Goal: Task Accomplishment & Management: Complete application form

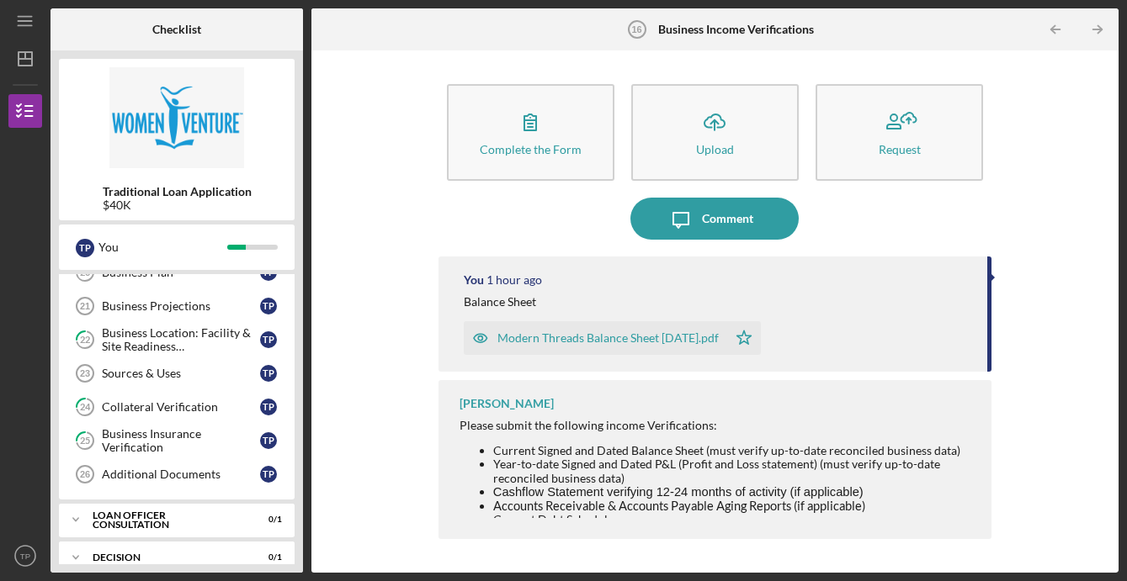
scroll to position [436, 0]
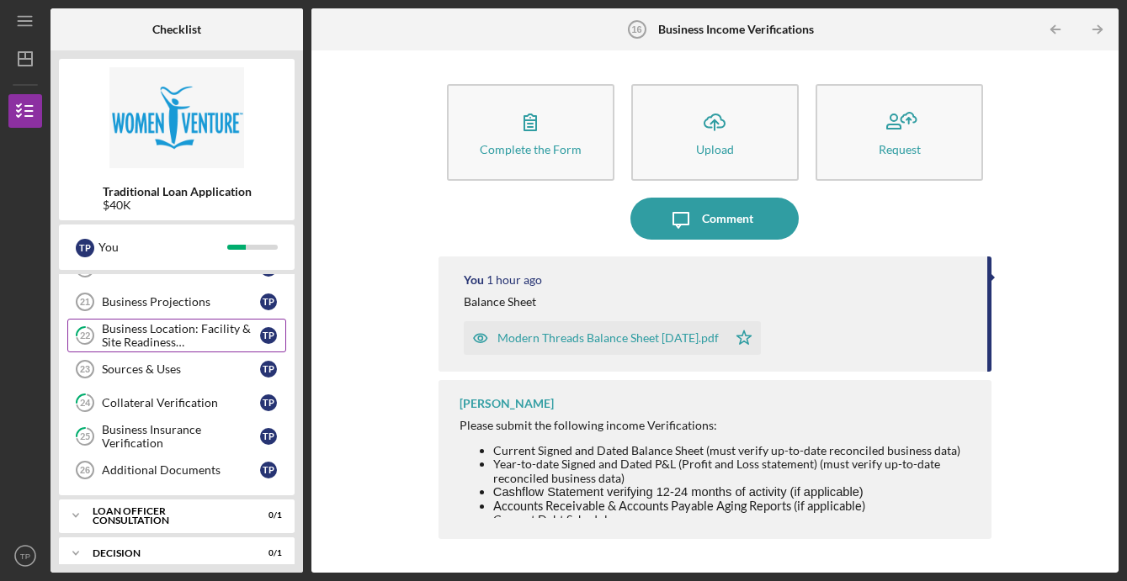
click at [173, 338] on div "Business Location: Facility & Site Readiness Documentation" at bounding box center [181, 335] width 158 height 27
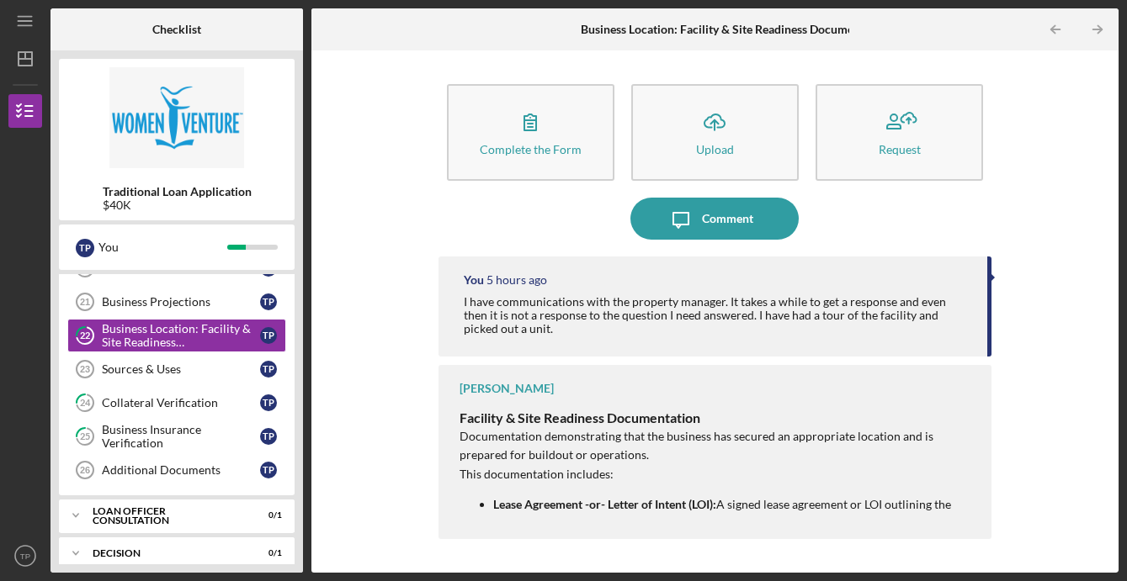
click at [1104, 332] on div "Complete the Form Form Icon/Upload Upload Request Icon/Message Comment You 5 ho…" at bounding box center [715, 312] width 790 height 506
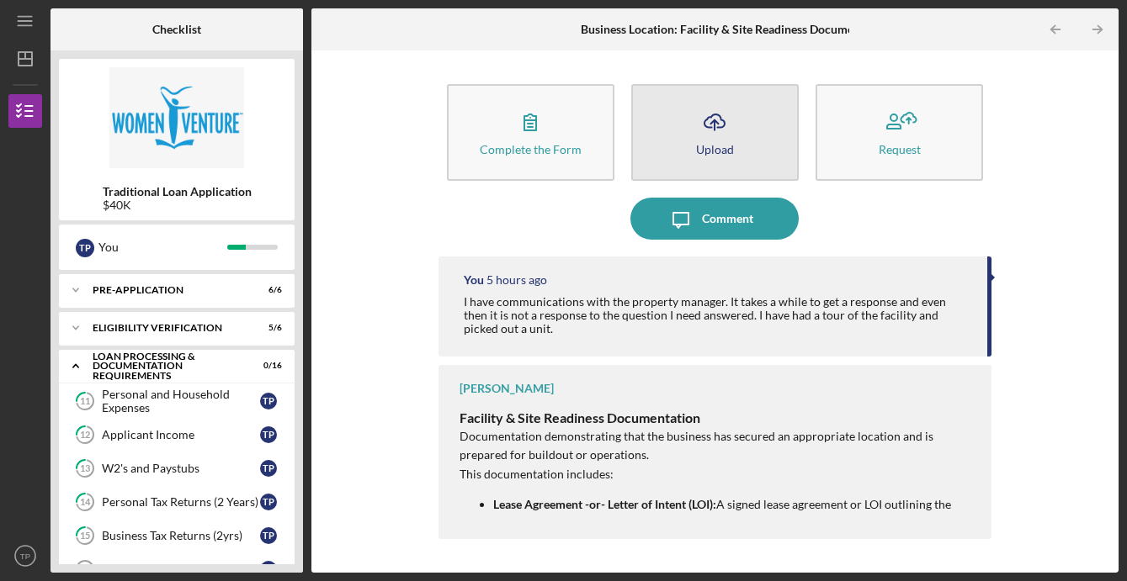
click at [682, 112] on button "Icon/Upload Upload" at bounding box center [714, 132] width 167 height 97
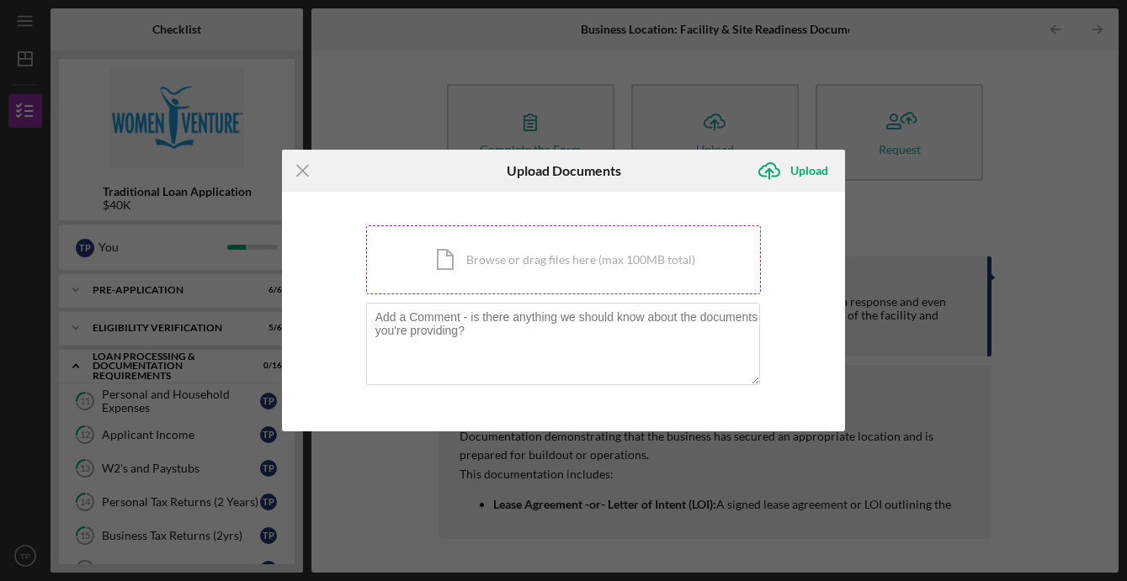
click at [458, 263] on div "Icon/Document Browse or drag files here (max 100MB total) Tap to choose files o…" at bounding box center [564, 260] width 396 height 69
click at [300, 171] on line at bounding box center [302, 170] width 11 height 11
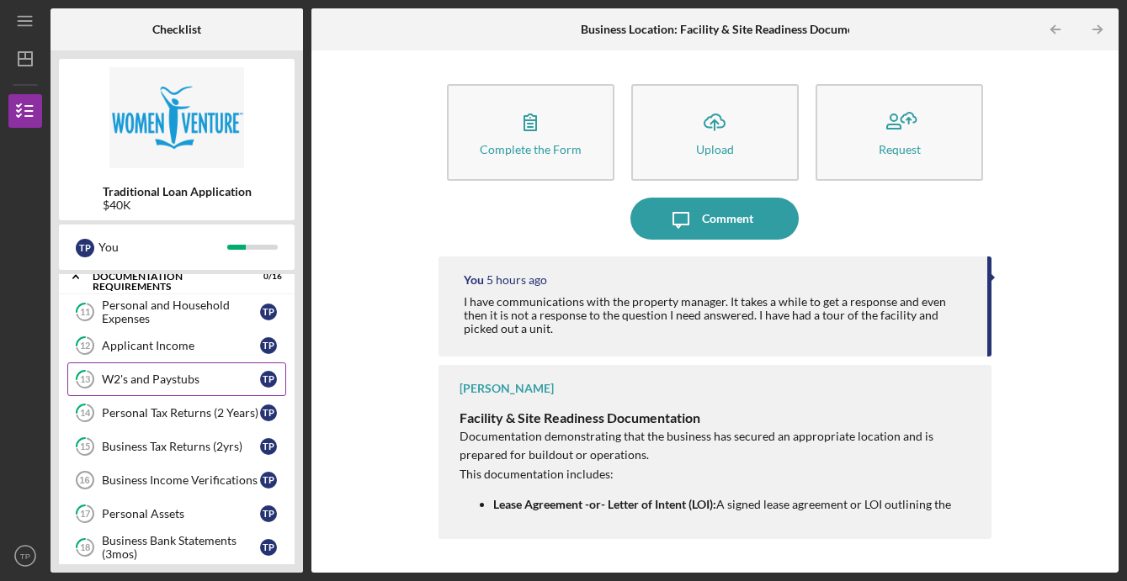
scroll to position [84, 0]
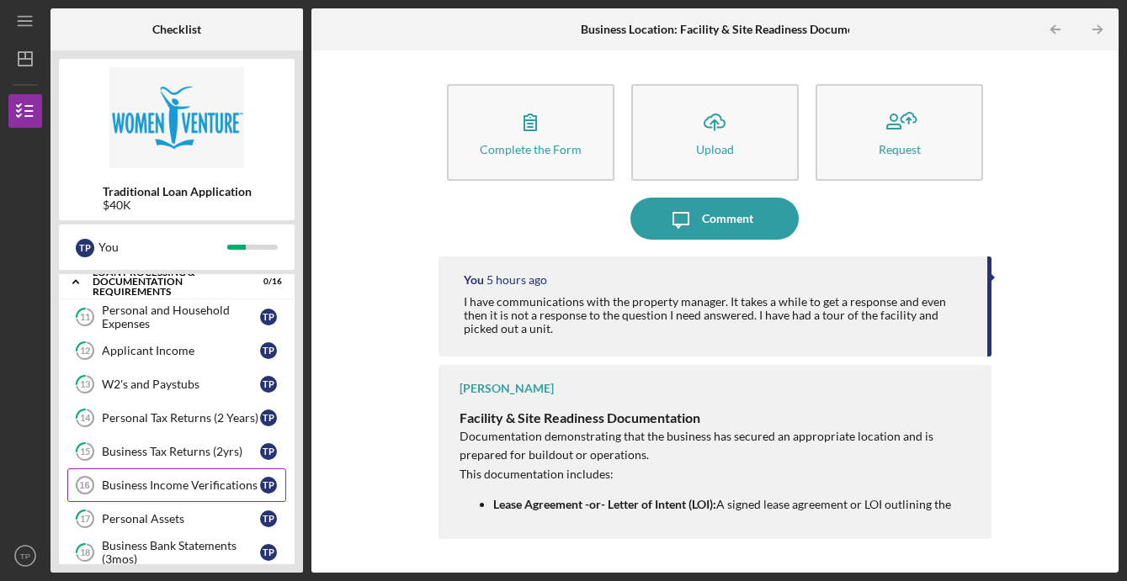
click at [151, 492] on div "Business Income Verifications" at bounding box center [181, 485] width 158 height 13
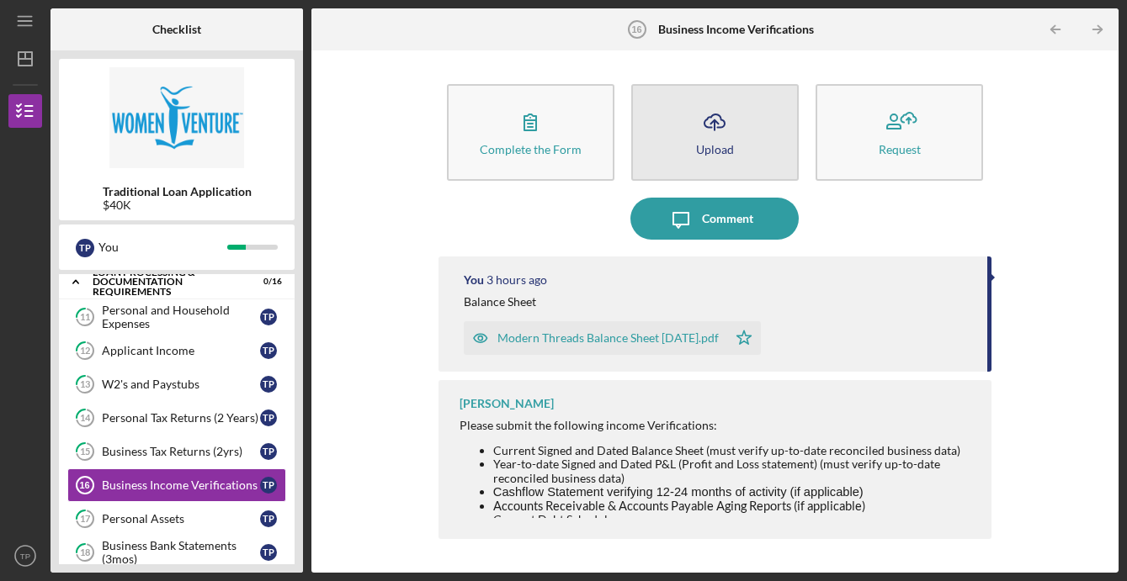
click at [699, 135] on icon "Icon/Upload" at bounding box center [714, 122] width 42 height 42
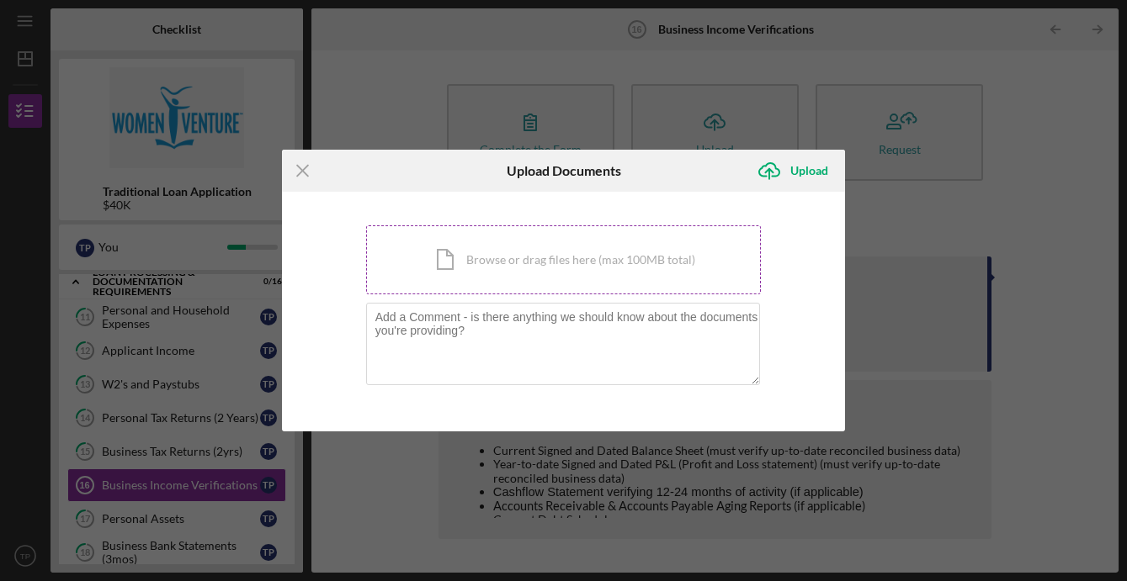
click at [488, 273] on div "Icon/Document Browse or drag files here (max 100MB total) Tap to choose files o…" at bounding box center [564, 260] width 396 height 69
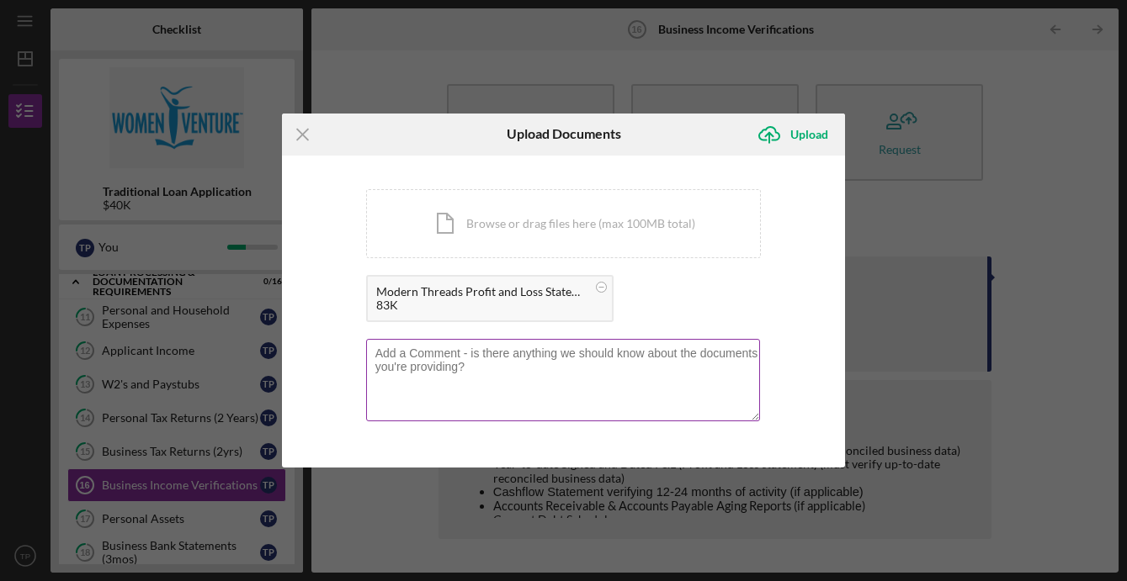
click at [560, 367] on textarea at bounding box center [563, 380] width 395 height 82
type textarea "P/L Statement Yr to Date"
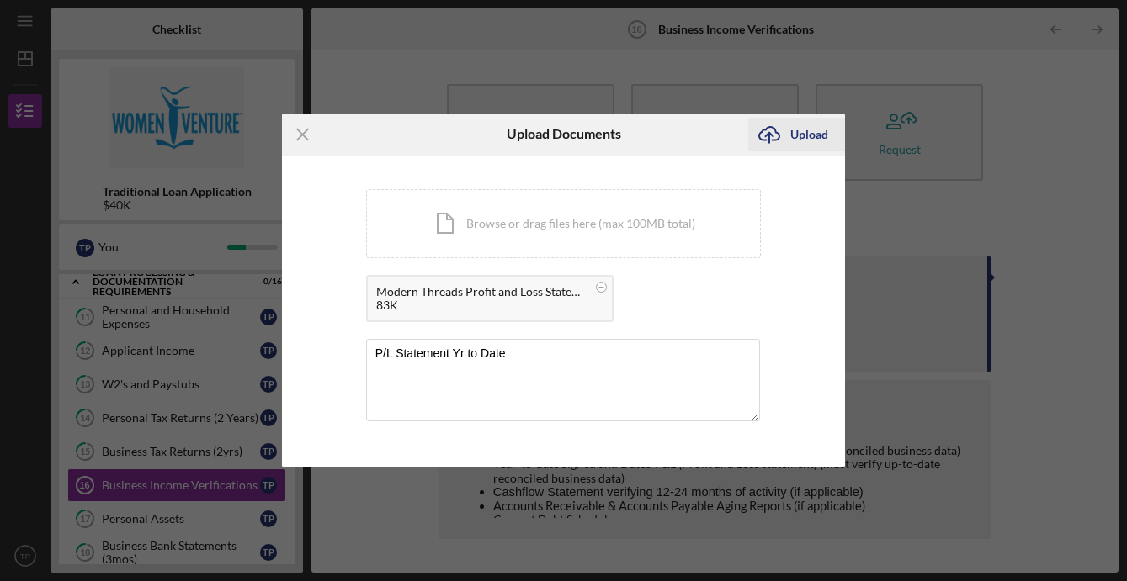
click at [783, 140] on icon "Icon/Upload" at bounding box center [769, 135] width 42 height 42
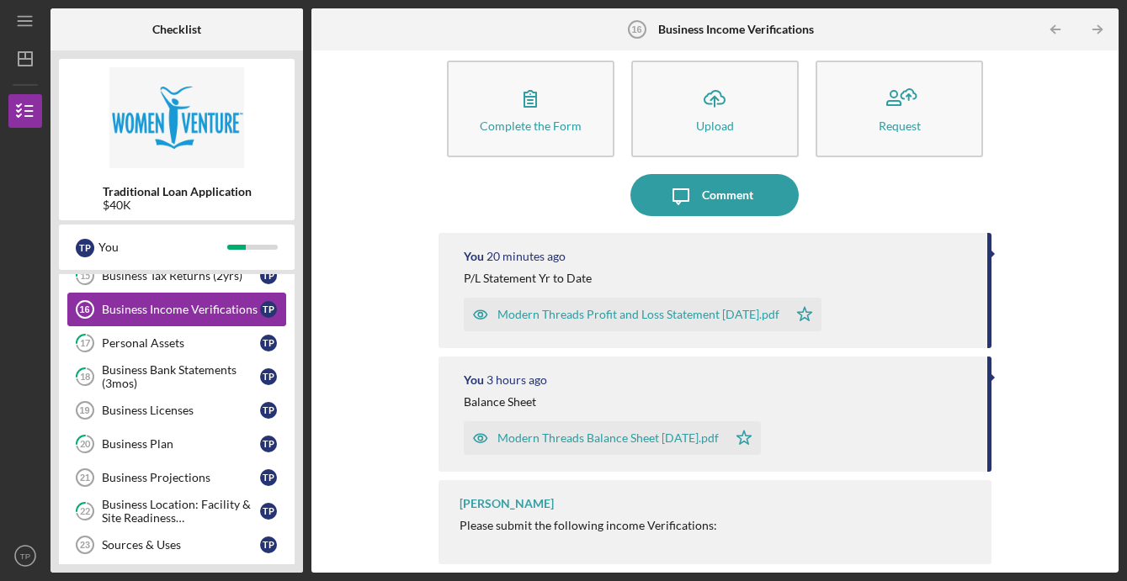
scroll to position [291, 0]
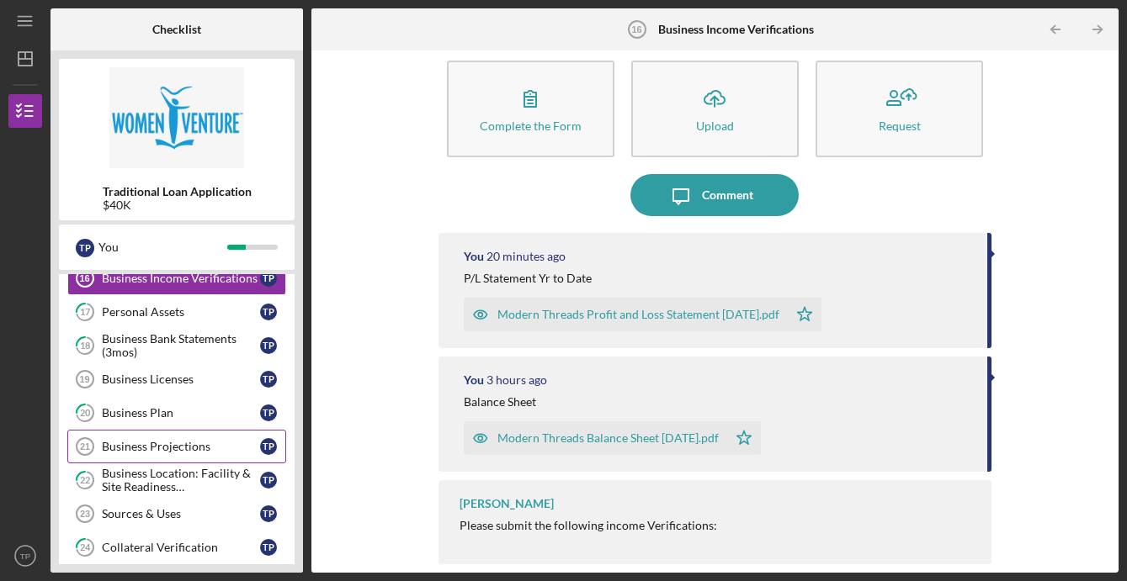
click at [160, 453] on div "Business Projections" at bounding box center [181, 446] width 158 height 13
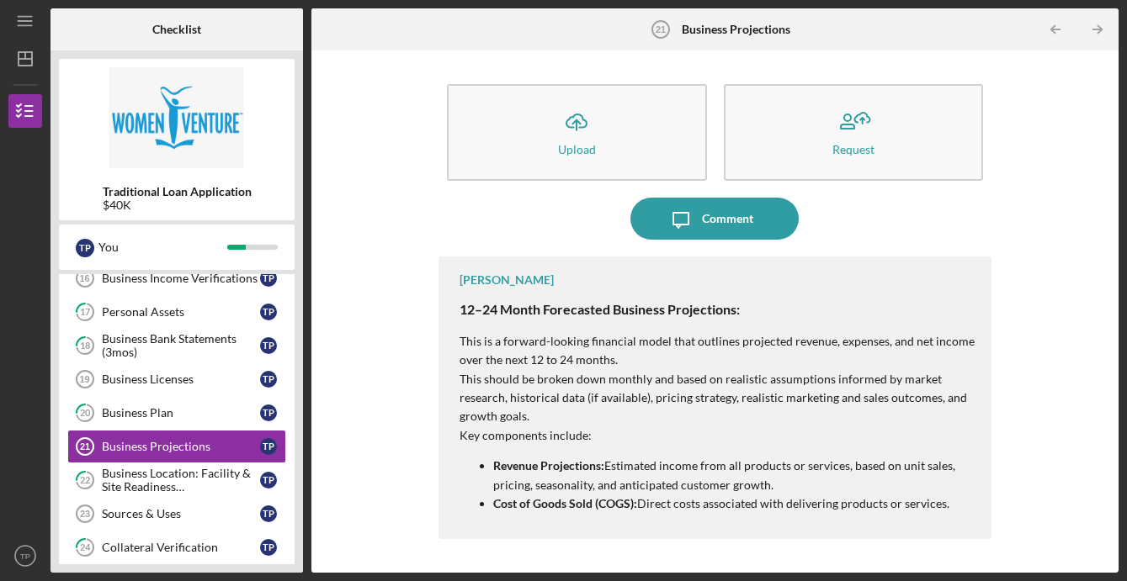
click at [549, 429] on p "Key components include:" at bounding box center [716, 436] width 515 height 19
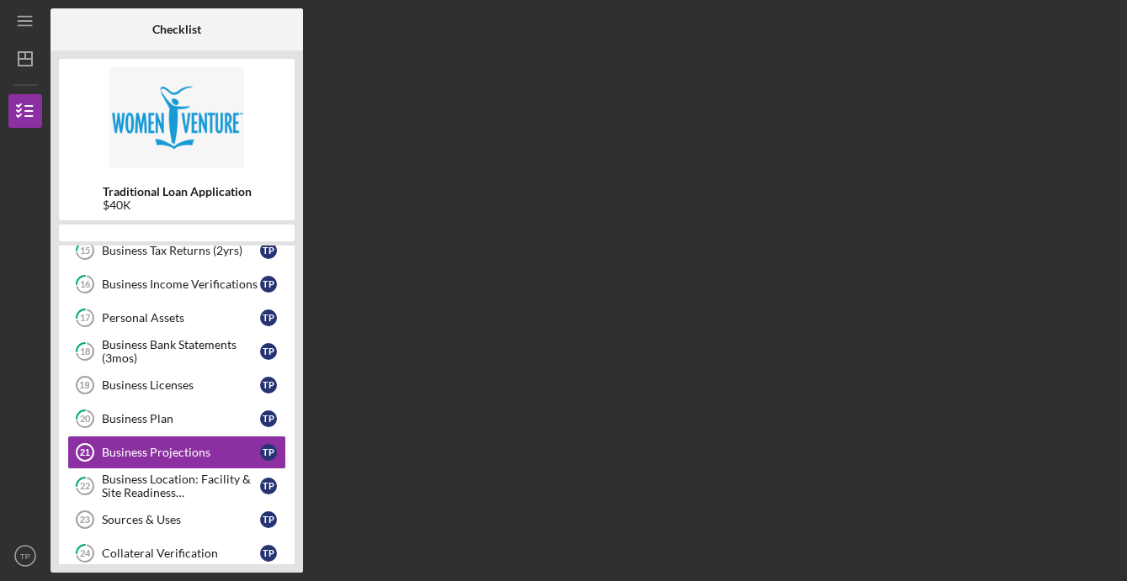
scroll to position [516, 0]
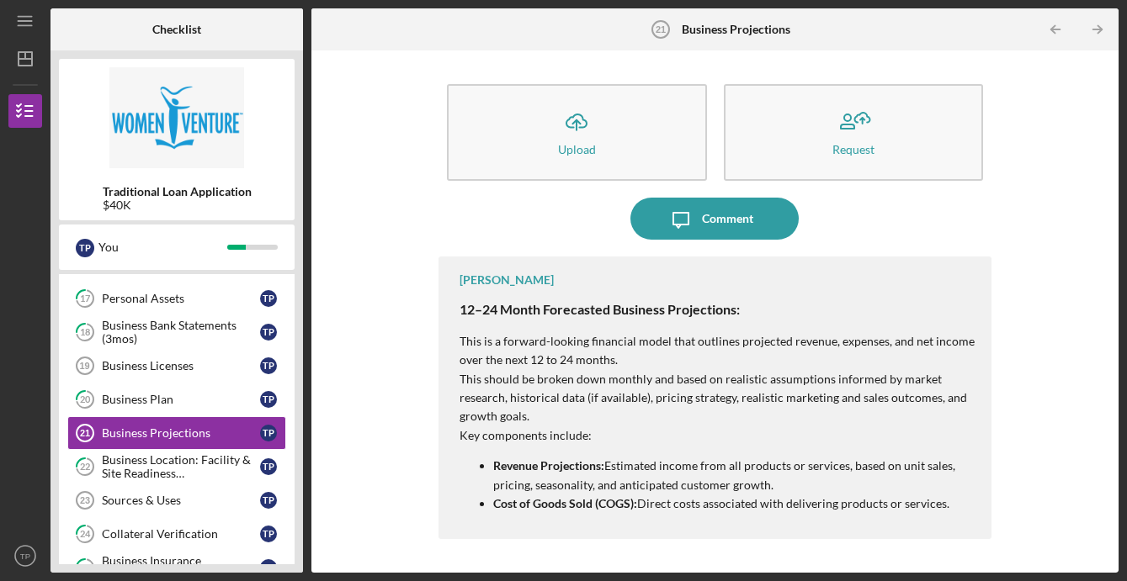
click at [628, 491] on p "Revenue Projections: Estimated income from all products or services, based on u…" at bounding box center [733, 476] width 481 height 38
click at [231, 468] on div "Business Location: Facility & Site Readiness Documentation" at bounding box center [181, 467] width 158 height 27
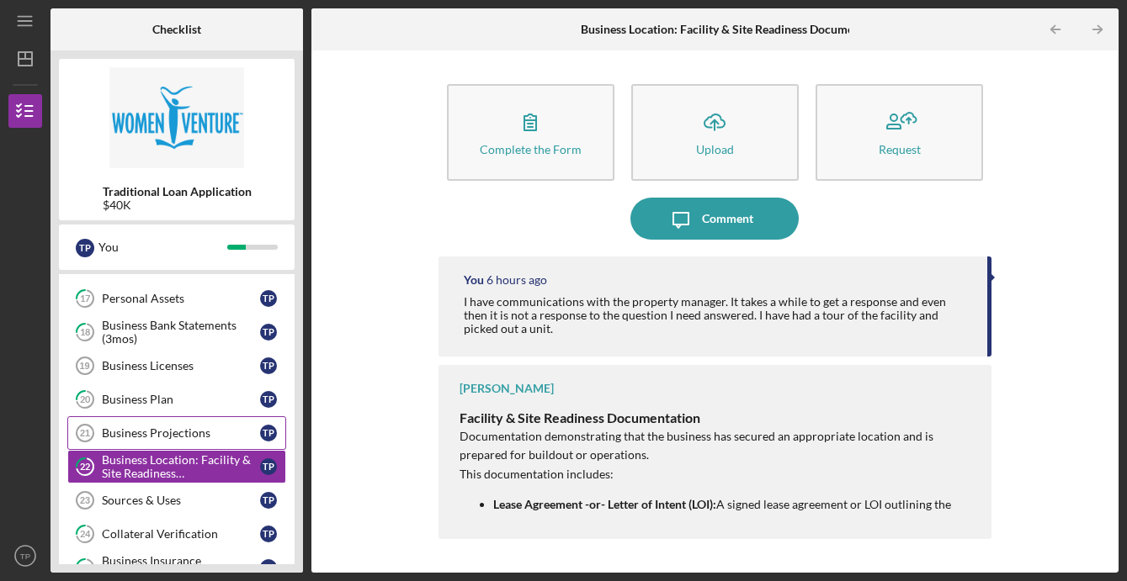
click at [202, 439] on div "Business Projections" at bounding box center [181, 433] width 158 height 13
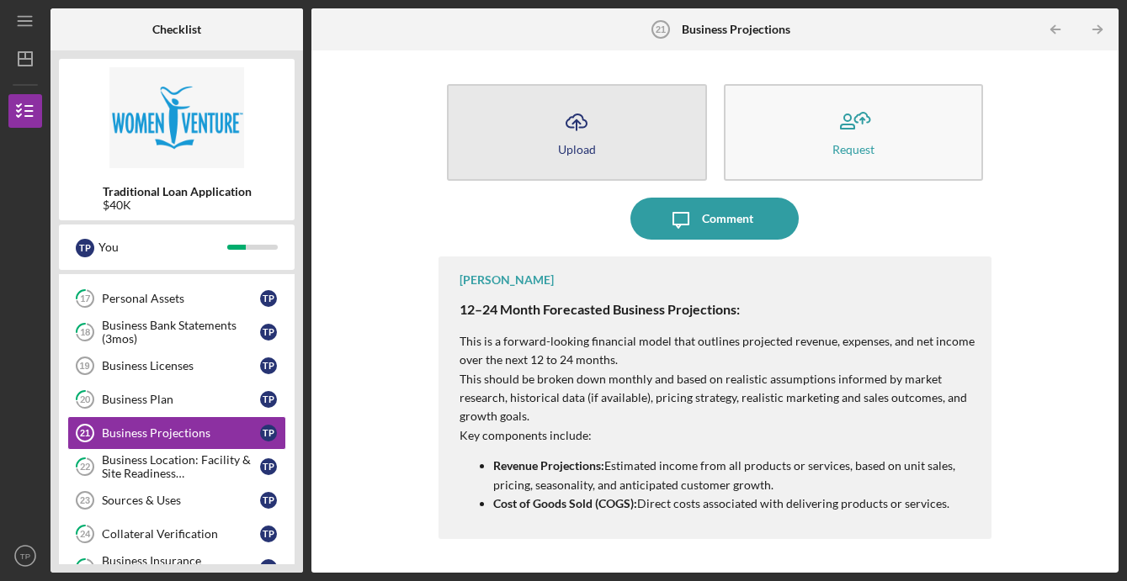
click at [651, 137] on button "Icon/Upload Upload" at bounding box center [577, 132] width 260 height 97
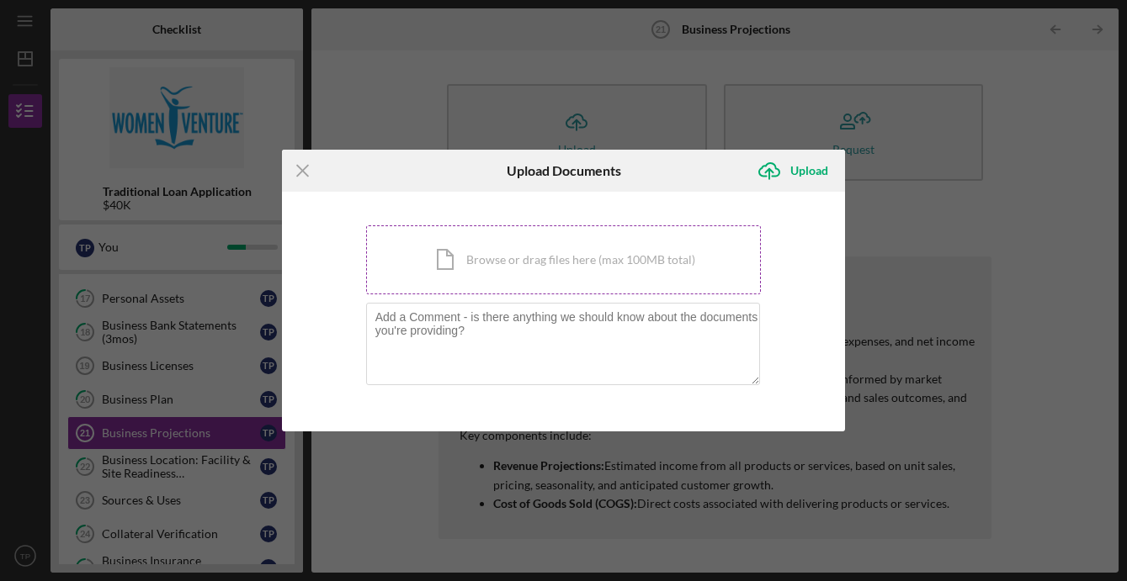
click at [488, 266] on div "Icon/Document Browse or drag files here (max 100MB total) Tap to choose files o…" at bounding box center [564, 260] width 396 height 69
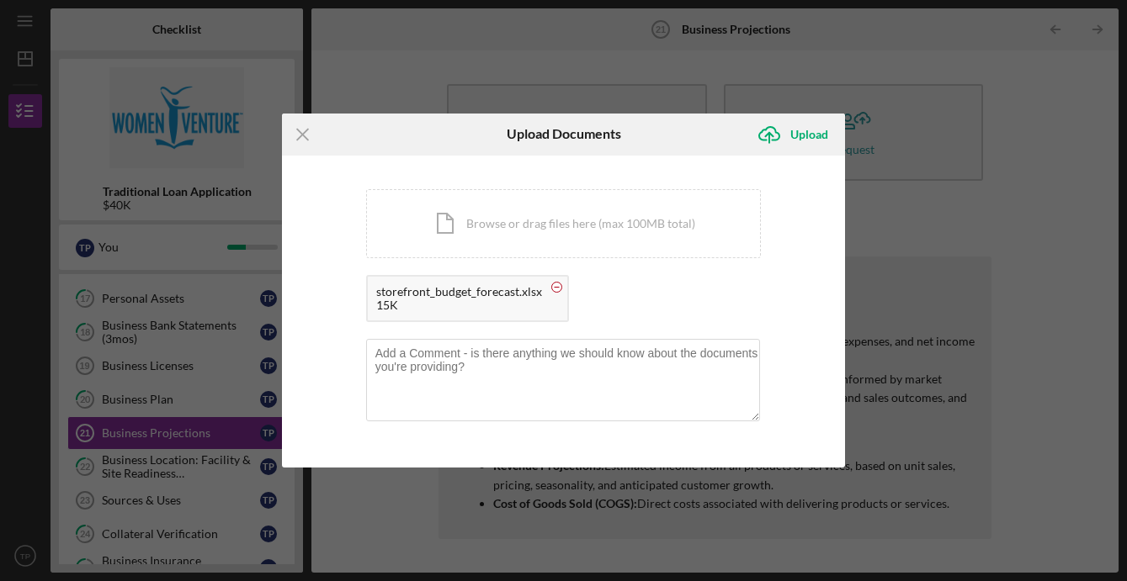
click at [557, 286] on circle at bounding box center [556, 287] width 10 height 10
click at [814, 131] on div "Upload" at bounding box center [809, 135] width 38 height 34
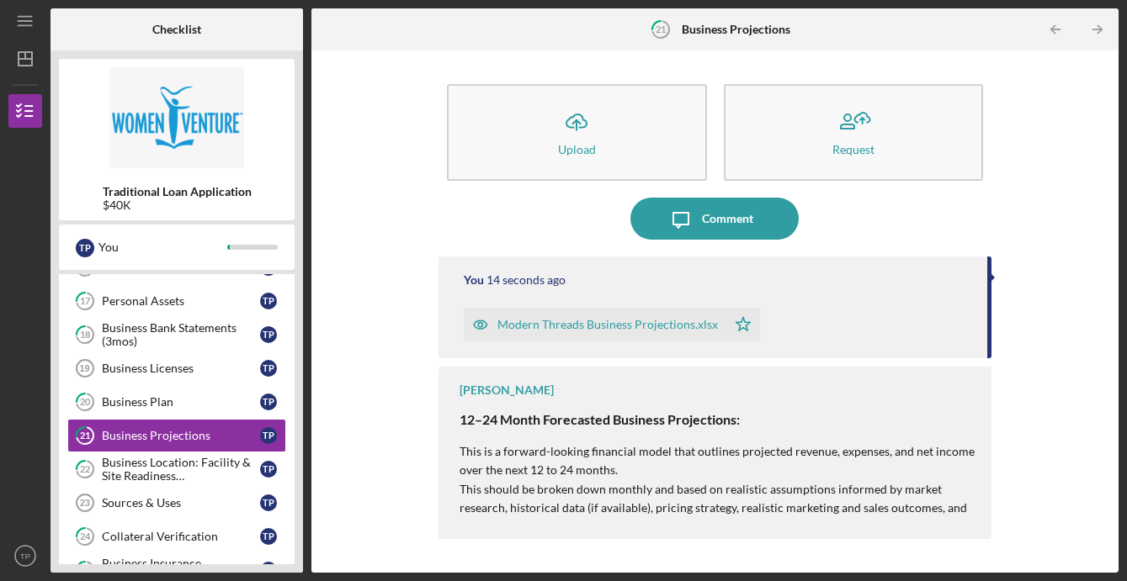
scroll to position [516, 0]
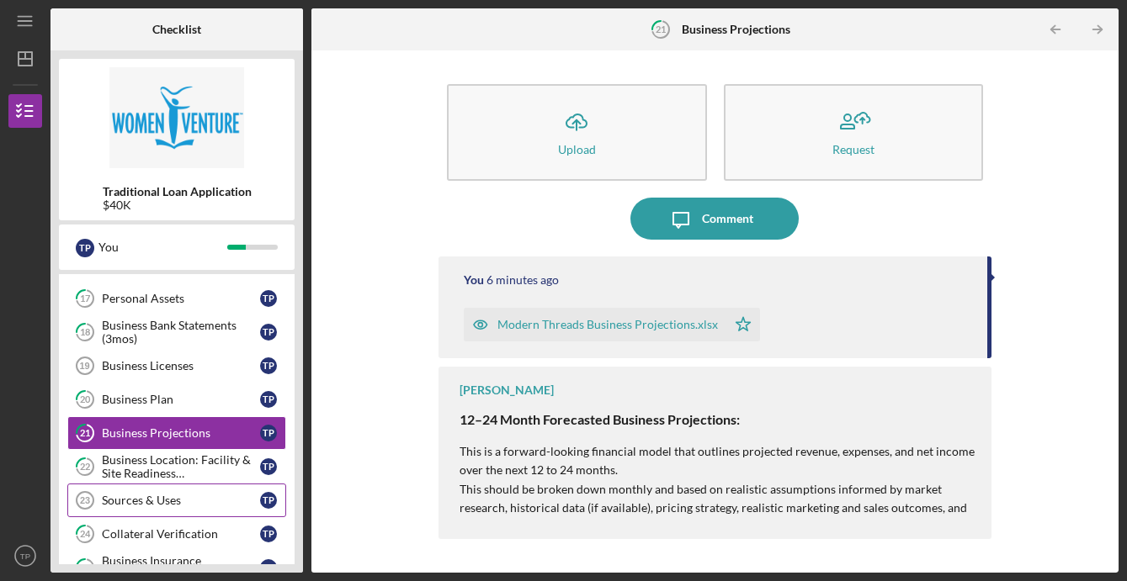
click at [122, 499] on div "Sources & Uses" at bounding box center [181, 500] width 158 height 13
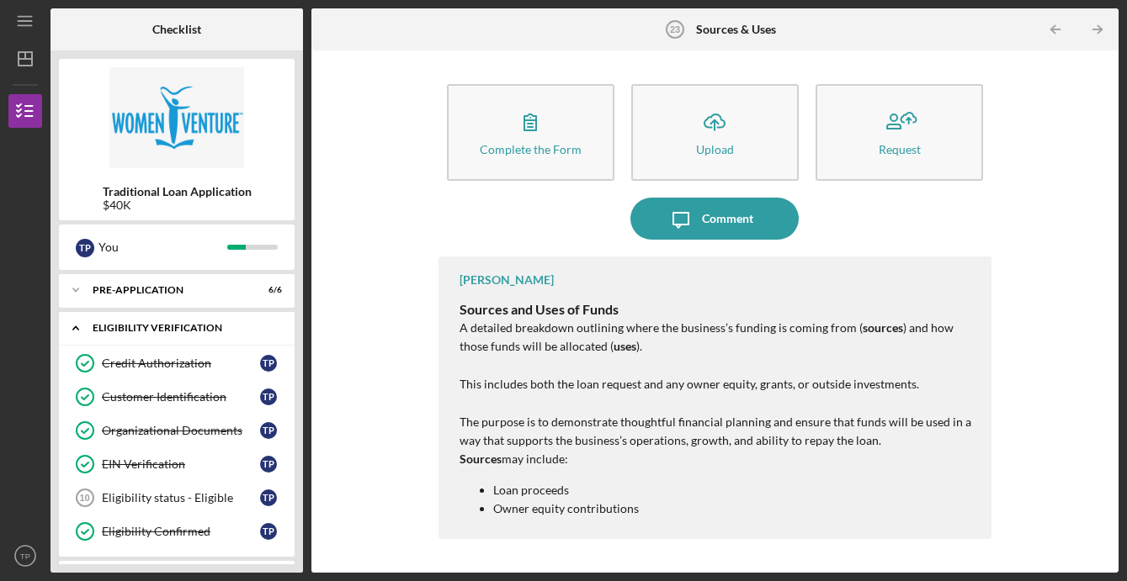
click at [78, 325] on icon "Icon/Expander" at bounding box center [76, 328] width 34 height 34
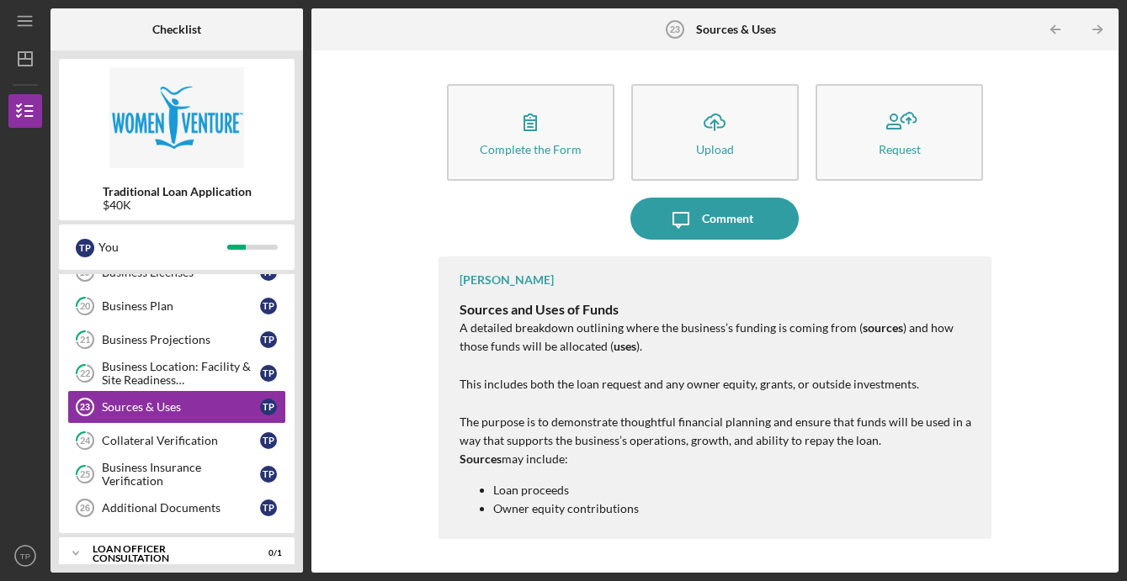
scroll to position [451, 0]
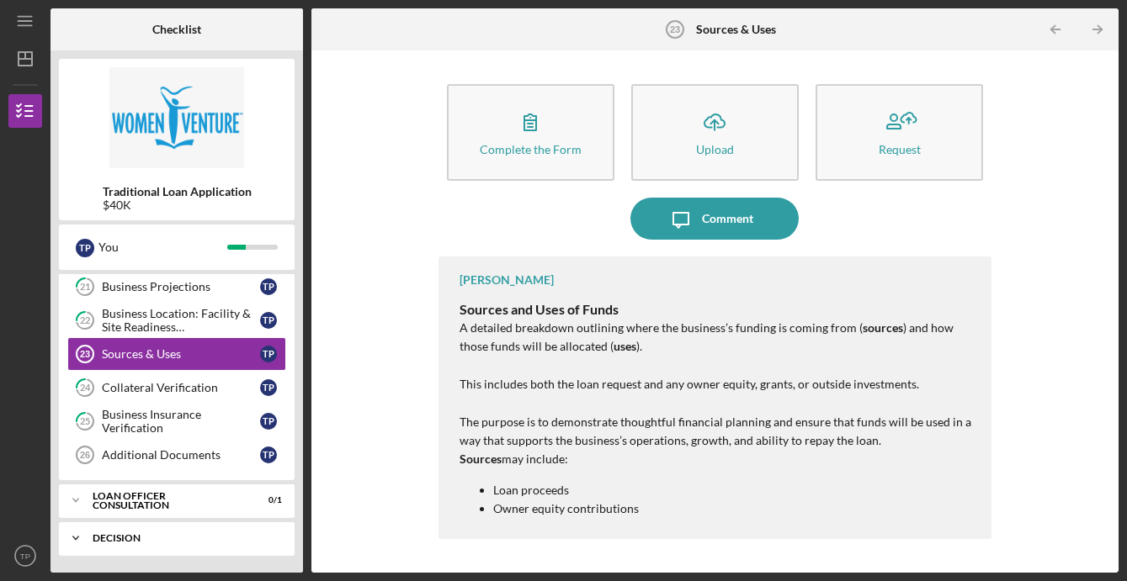
click at [85, 534] on icon "Icon/Expander" at bounding box center [76, 539] width 34 height 34
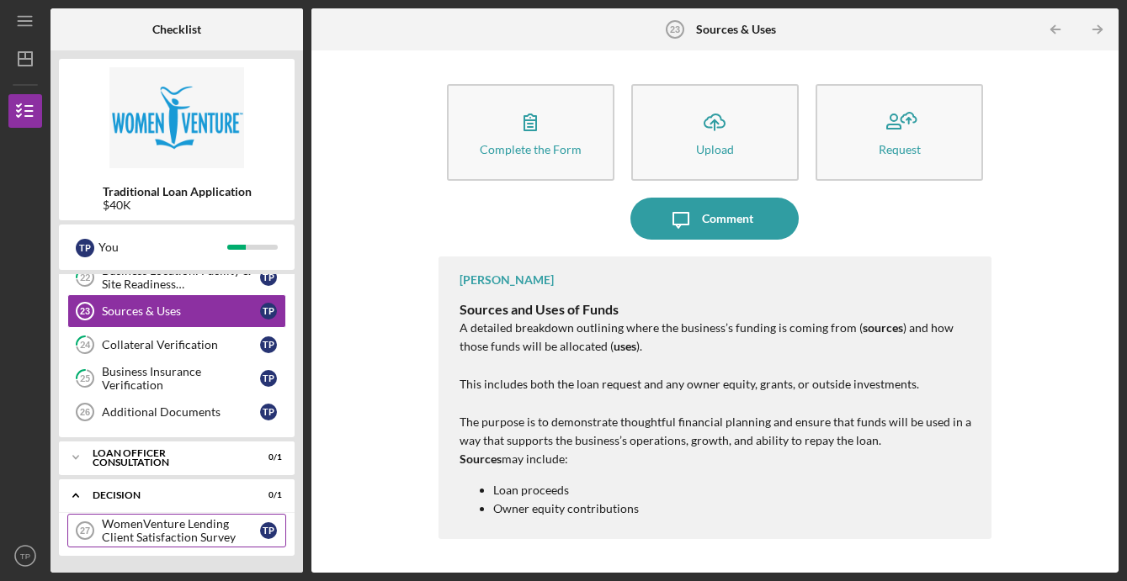
click at [124, 525] on div "WomenVenture Lending Client Satisfaction Survey" at bounding box center [181, 531] width 158 height 27
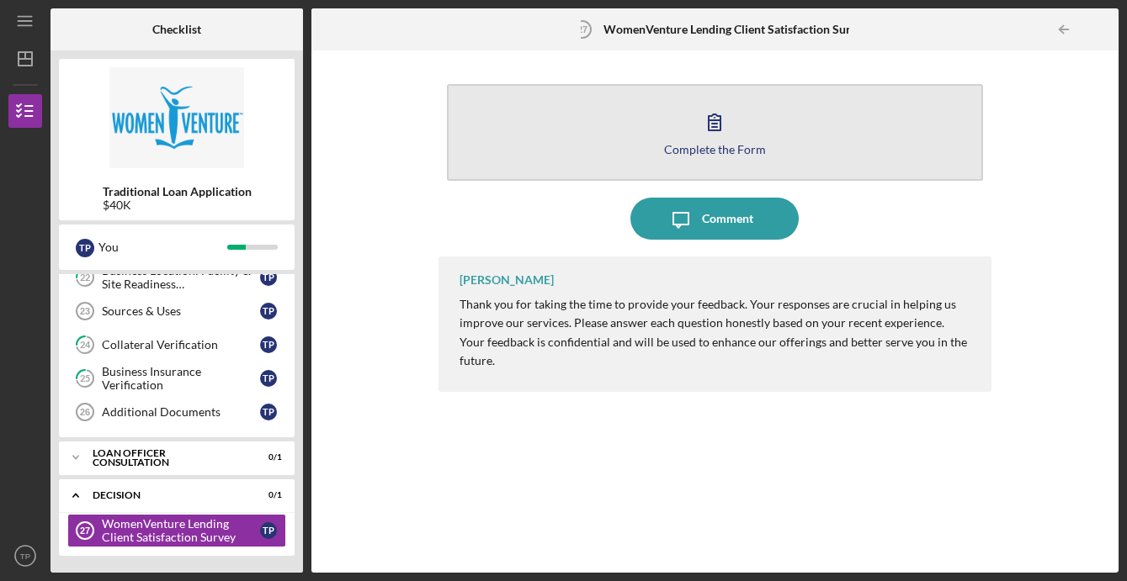
click at [515, 126] on button "Complete the Form Form" at bounding box center [715, 132] width 536 height 97
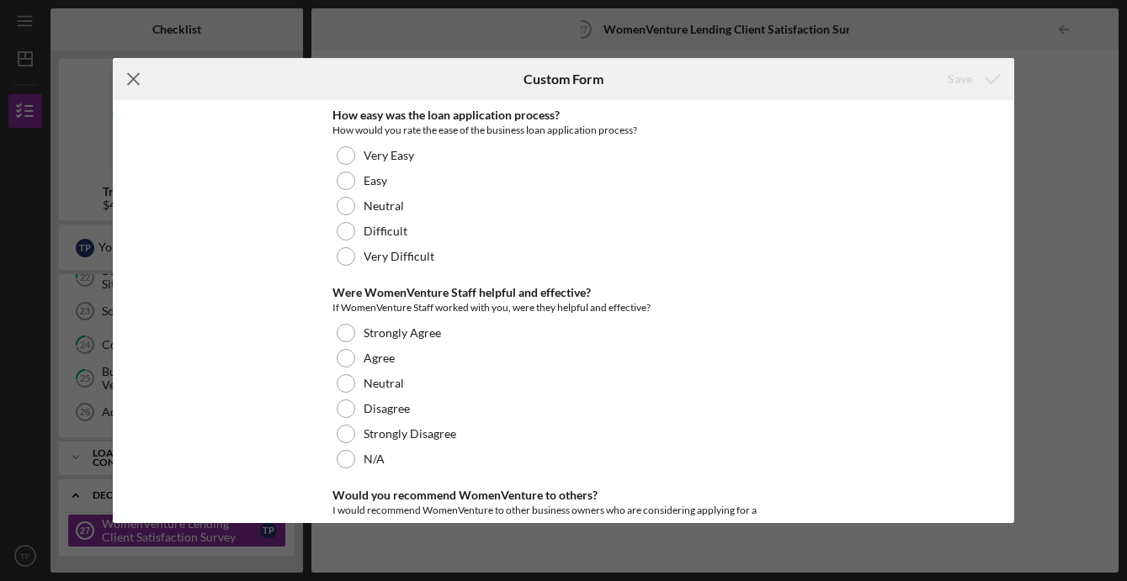
click at [129, 92] on icon "Icon/Menu Close" at bounding box center [134, 79] width 42 height 42
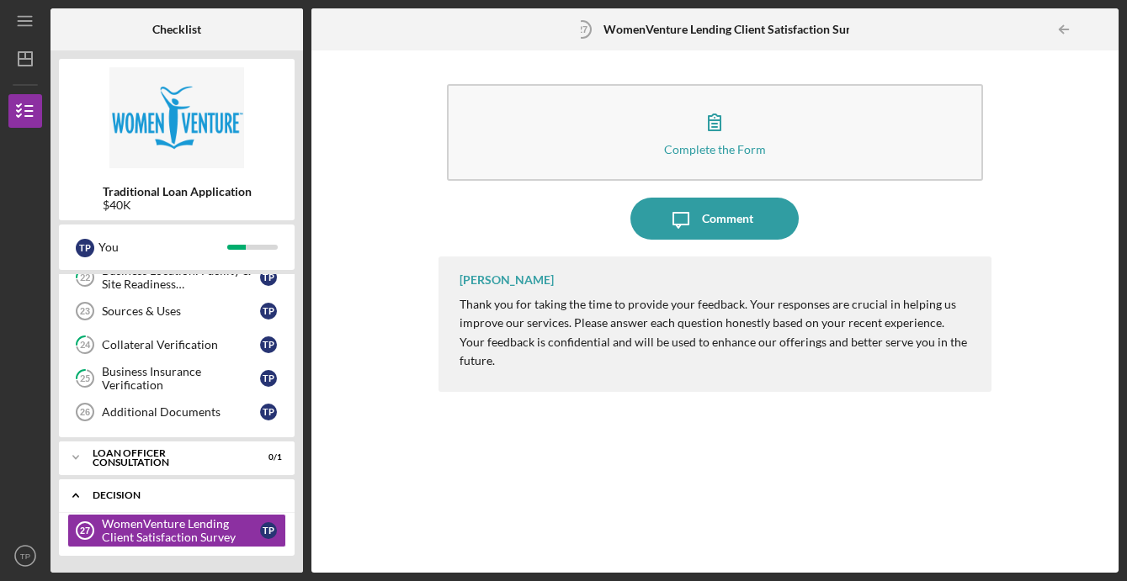
click at [78, 489] on icon "Icon/Expander" at bounding box center [76, 496] width 34 height 34
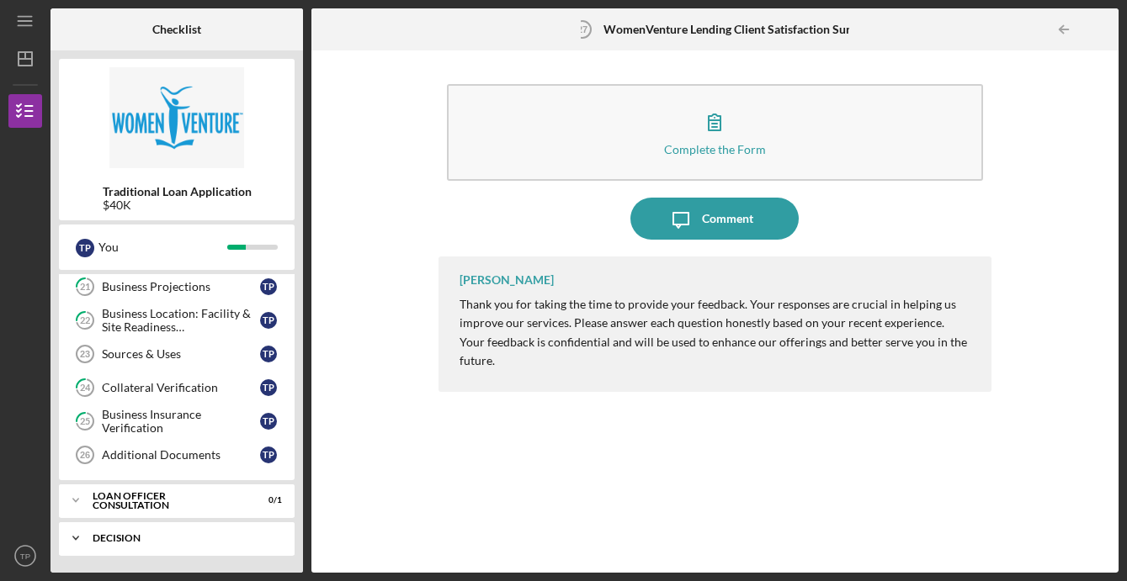
scroll to position [451, 0]
